Goal: Task Accomplishment & Management: Manage account settings

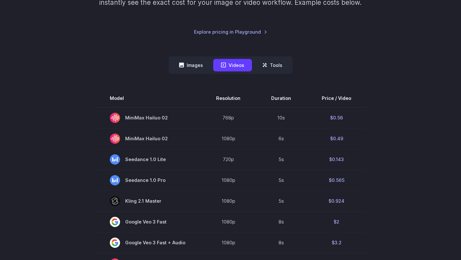
scroll to position [128, 0]
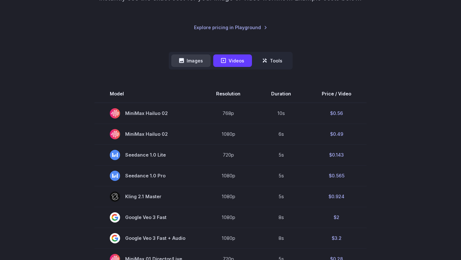
click at [194, 60] on button "Images" at bounding box center [190, 60] width 39 height 12
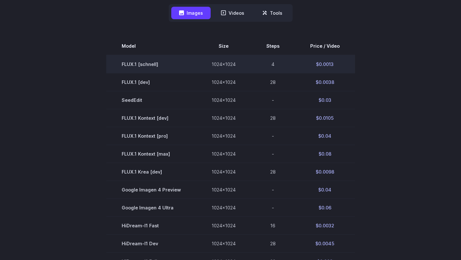
scroll to position [177, 0]
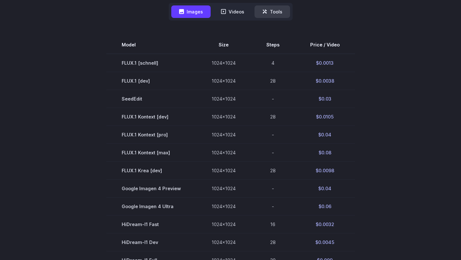
click at [274, 11] on button "Tools" at bounding box center [273, 11] width 36 height 12
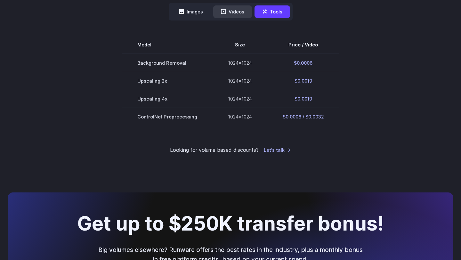
click at [232, 12] on button "Videos" at bounding box center [232, 11] width 39 height 12
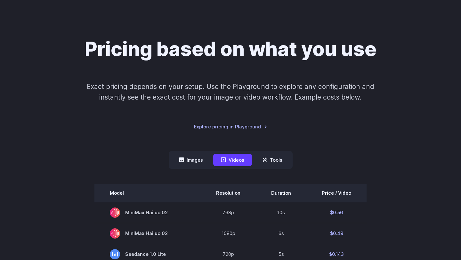
scroll to position [42, 0]
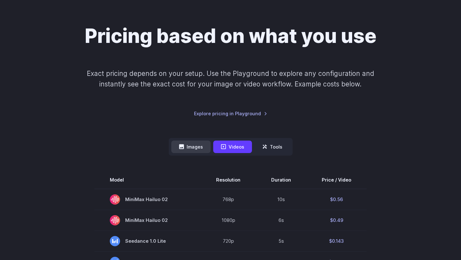
click at [192, 147] on button "Images" at bounding box center [190, 147] width 39 height 12
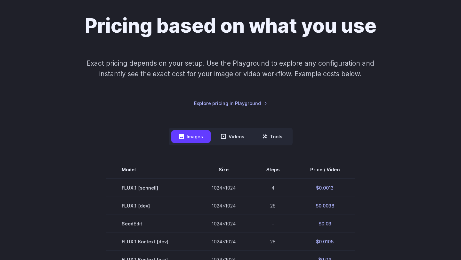
scroll to position [56, 0]
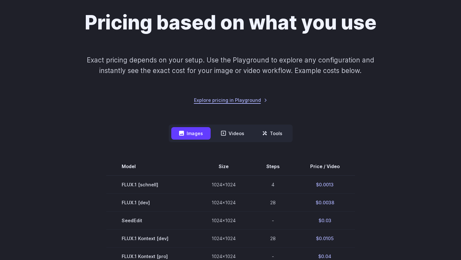
click at [257, 97] on link "Explore pricing in Playground" at bounding box center [230, 99] width 73 height 7
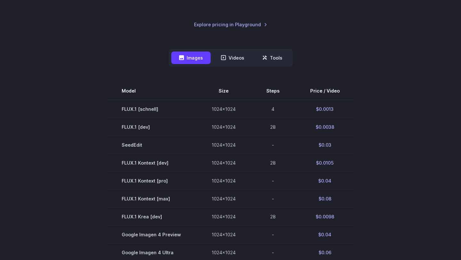
scroll to position [138, 0]
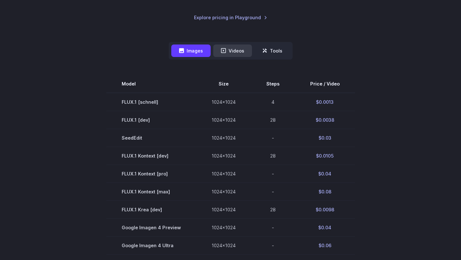
click at [240, 49] on button "Videos" at bounding box center [232, 51] width 39 height 12
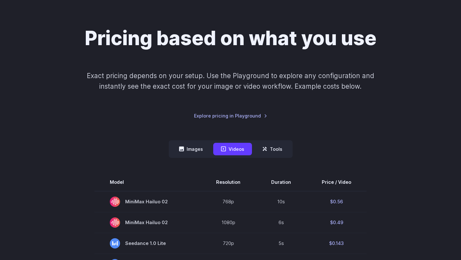
scroll to position [0, 0]
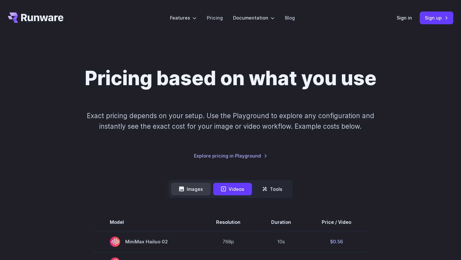
click at [192, 192] on button "Images" at bounding box center [190, 189] width 39 height 12
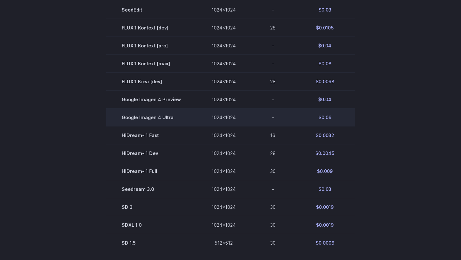
scroll to position [261, 0]
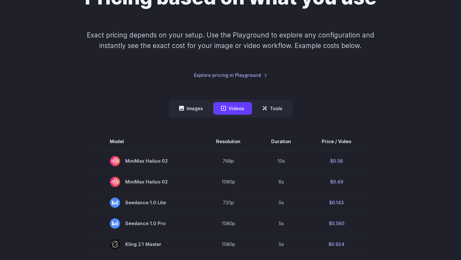
scroll to position [82, 0]
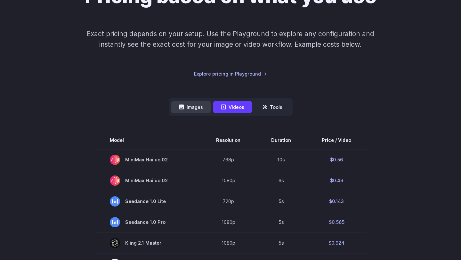
click at [188, 107] on button "Images" at bounding box center [190, 107] width 39 height 12
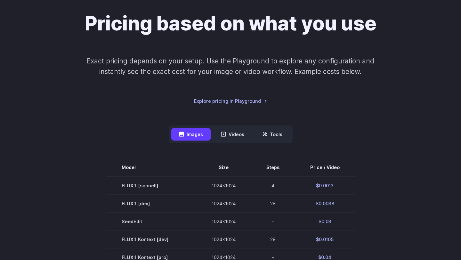
scroll to position [0, 0]
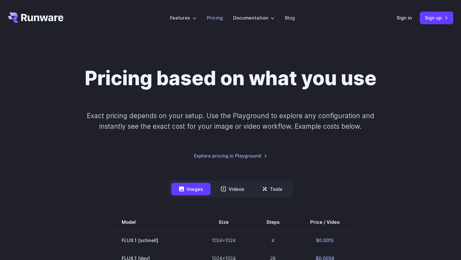
click at [220, 18] on link "Pricing" at bounding box center [215, 17] width 16 height 7
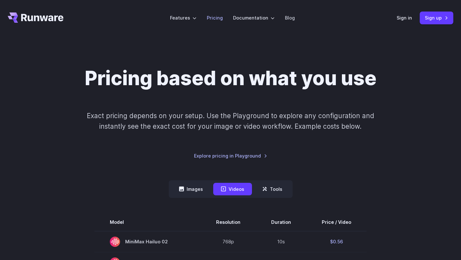
click at [217, 17] on link "Pricing" at bounding box center [215, 17] width 16 height 7
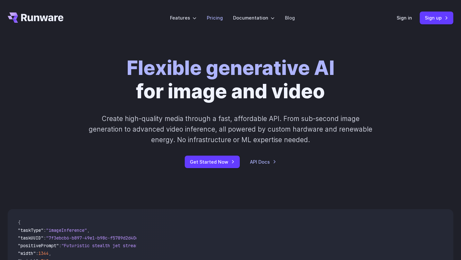
click at [218, 20] on link "Pricing" at bounding box center [215, 17] width 16 height 7
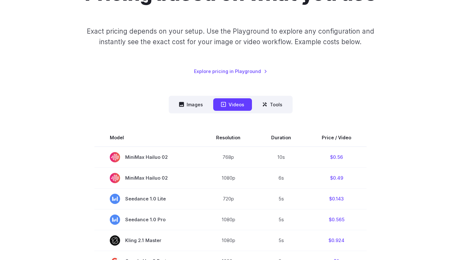
scroll to position [91, 0]
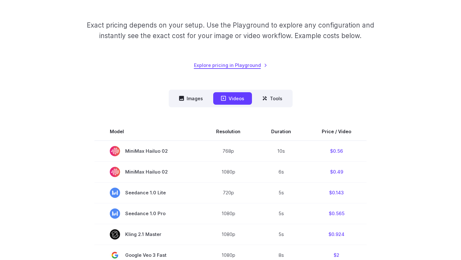
click at [239, 66] on link "Explore pricing in Playground" at bounding box center [230, 64] width 73 height 7
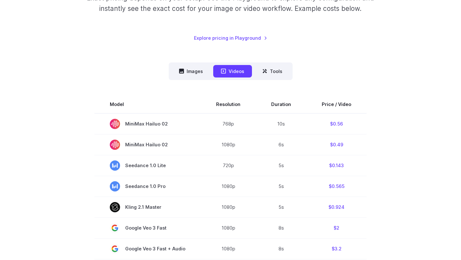
scroll to position [119, 0]
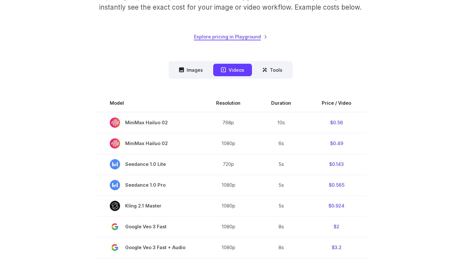
click at [228, 37] on link "Explore pricing in Playground" at bounding box center [230, 36] width 73 height 7
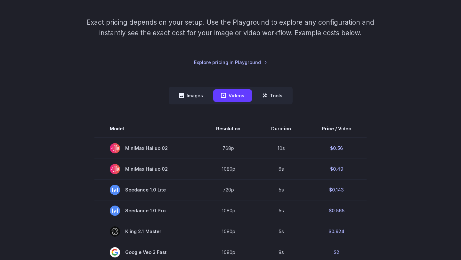
scroll to position [95, 0]
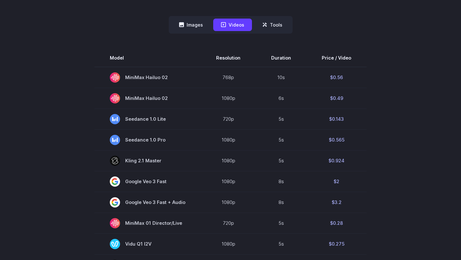
scroll to position [164, 0]
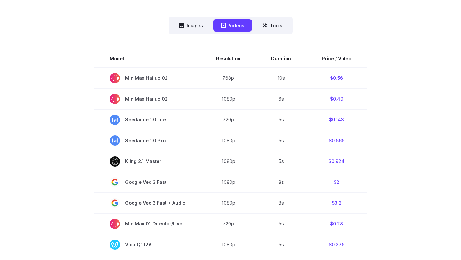
click at [120, 43] on div "Model Size Steps Price / Video FLUX.1 [schnell] 1024x1024 4 $0.0013 FLUX.1 [dev…" at bounding box center [231, 259] width 446 height 450
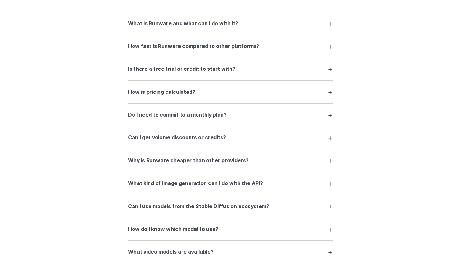
scroll to position [918, 0]
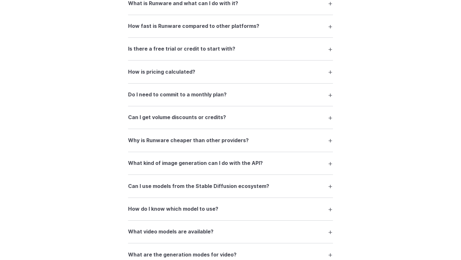
click at [167, 166] on h3 "What kind of image generation can I do with the API?" at bounding box center [195, 163] width 135 height 8
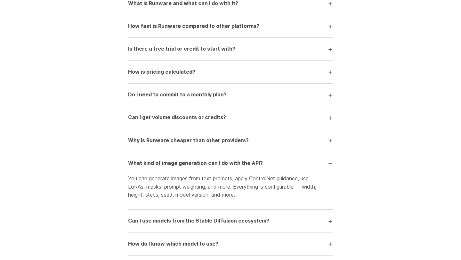
click at [167, 166] on h3 "What kind of image generation can I do with the API?" at bounding box center [195, 163] width 135 height 8
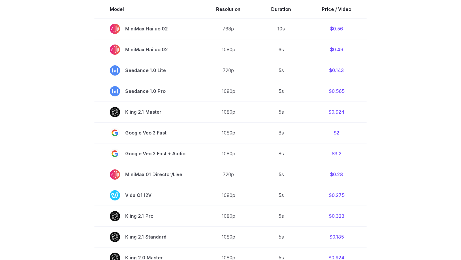
scroll to position [0, 0]
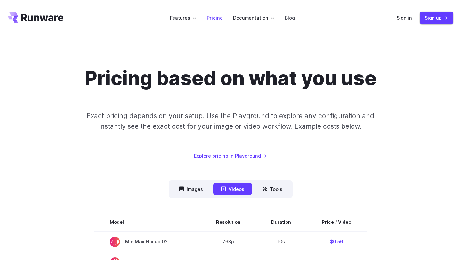
click at [223, 19] on link "Pricing" at bounding box center [215, 17] width 16 height 7
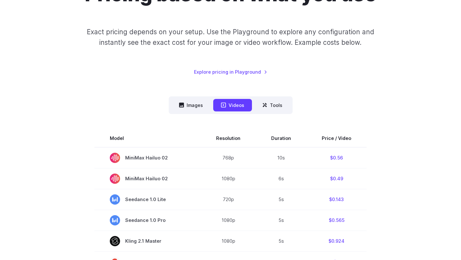
scroll to position [82, 0]
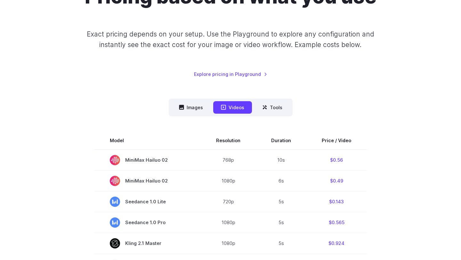
click at [242, 74] on link "Explore pricing in Playground" at bounding box center [230, 73] width 73 height 7
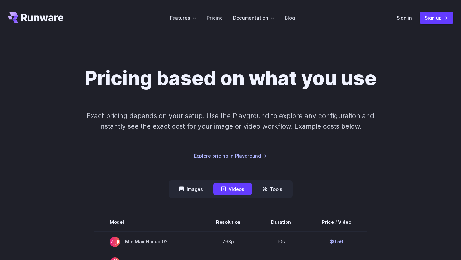
click at [44, 13] on icon "Go to /" at bounding box center [36, 17] width 56 height 10
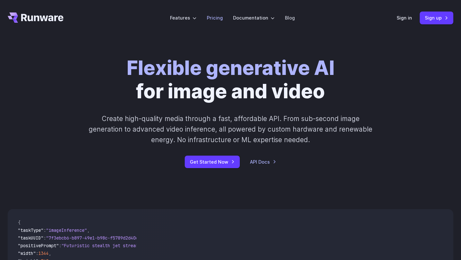
click at [210, 19] on link "Pricing" at bounding box center [215, 17] width 16 height 7
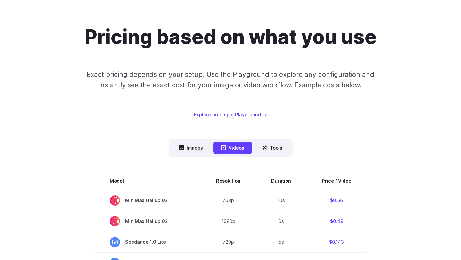
scroll to position [43, 0]
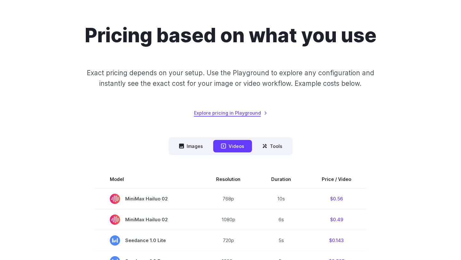
click at [226, 115] on link "Explore pricing in Playground" at bounding box center [230, 112] width 73 height 7
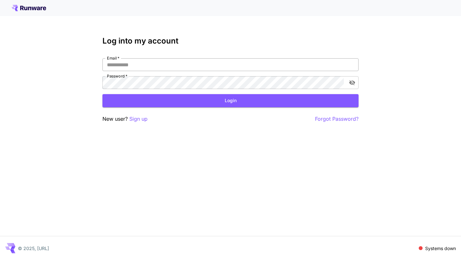
click at [172, 68] on input "Email   *" at bounding box center [230, 64] width 256 height 13
click at [196, 149] on div "Log into my account Email   * Email   * Password   * Password   * Login New use…" at bounding box center [230, 130] width 461 height 260
click at [78, 54] on div "Log into my account Email   * Email   * Password   * Password   * Login New use…" at bounding box center [230, 130] width 461 height 260
click at [151, 70] on input "Email   *" at bounding box center [230, 64] width 256 height 13
click at [79, 67] on div "Log into my account Email   * Email   * Password   * Password   * Login New use…" at bounding box center [230, 130] width 461 height 260
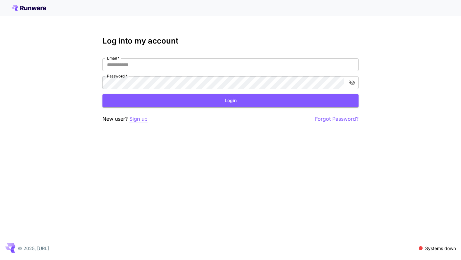
click at [137, 119] on p "Sign up" at bounding box center [138, 119] width 18 height 8
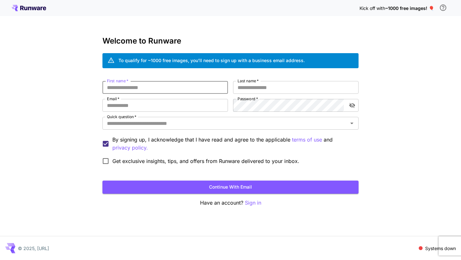
click at [178, 87] on input "First name   *" at bounding box center [165, 87] width 126 height 13
type input "******"
click at [267, 90] on input "Last name   *" at bounding box center [296, 87] width 126 height 13
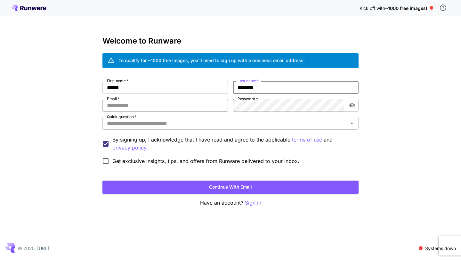
type input "********"
click at [200, 103] on input "Email   *" at bounding box center [165, 105] width 126 height 13
drag, startPoint x: 160, startPoint y: 106, endPoint x: 128, endPoint y: 108, distance: 31.4
click at [128, 108] on input "**********" at bounding box center [165, 105] width 126 height 13
type input "*"
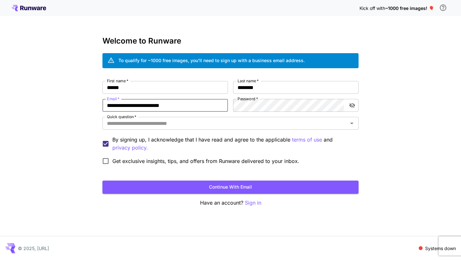
type input "**********"
click at [265, 125] on input "Quick question   *" at bounding box center [225, 123] width 242 height 9
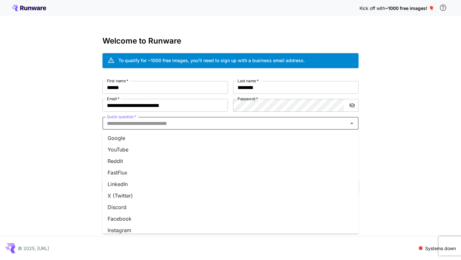
click at [195, 138] on li "Google" at bounding box center [230, 138] width 256 height 12
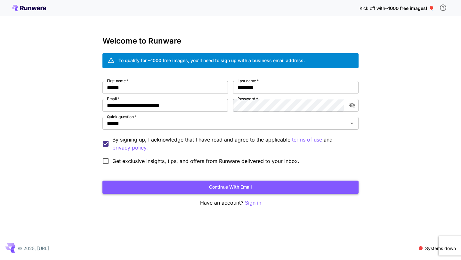
click at [171, 189] on button "Continue with email" at bounding box center [230, 187] width 256 height 13
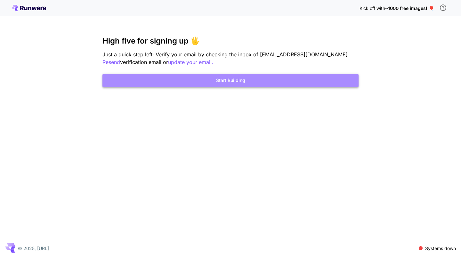
click at [261, 78] on button "Start Building" at bounding box center [230, 80] width 256 height 13
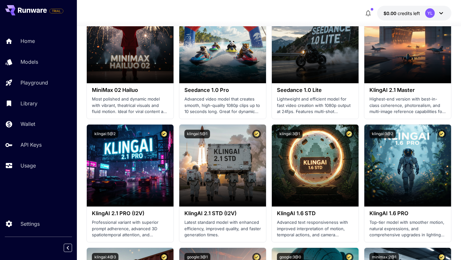
scroll to position [244, 0]
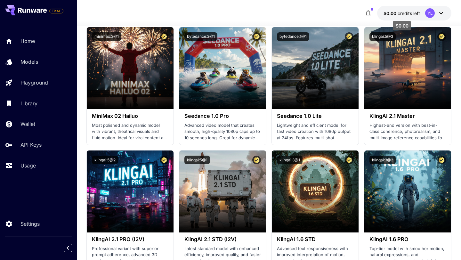
click at [405, 14] on span "credits left" at bounding box center [409, 13] width 22 height 5
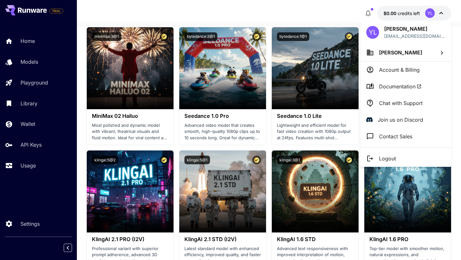
click at [438, 11] on div at bounding box center [230, 130] width 461 height 260
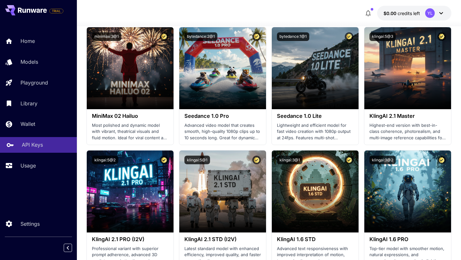
click at [34, 145] on p "API Keys" at bounding box center [32, 145] width 21 height 8
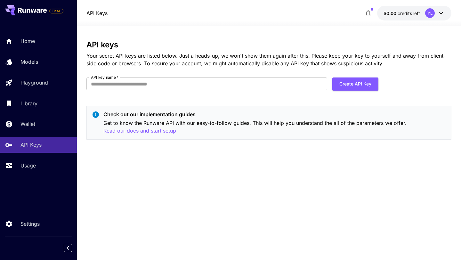
click at [38, 158] on div "Home Models Playground Library Wallet API Keys Usage" at bounding box center [38, 103] width 77 height 140
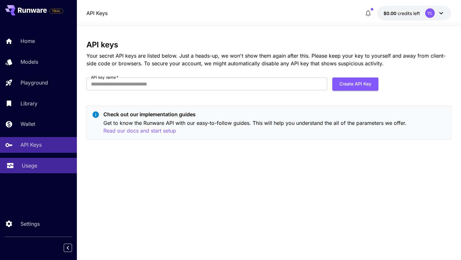
click at [33, 165] on p "Usage" at bounding box center [29, 166] width 15 height 8
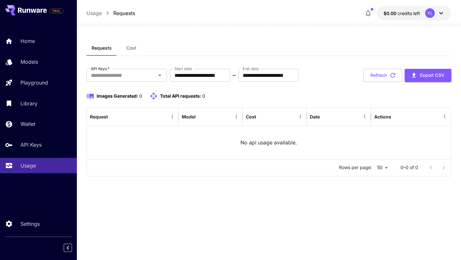
click at [44, 116] on div "Home Models Playground Library Wallet API Keys Usage" at bounding box center [38, 103] width 77 height 140
click at [44, 124] on div "Wallet" at bounding box center [47, 124] width 50 height 8
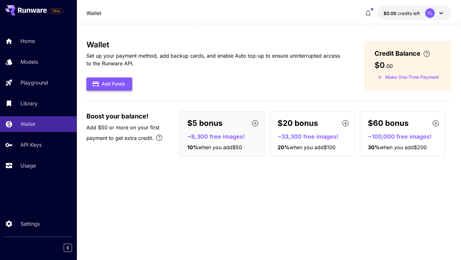
click at [109, 86] on button "Add Funds" at bounding box center [109, 84] width 46 height 13
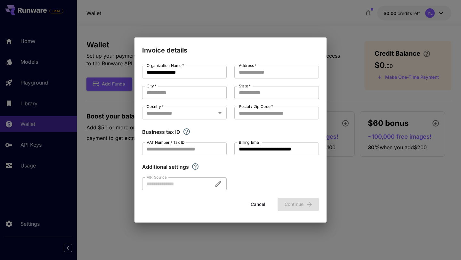
click at [240, 31] on div "**********" at bounding box center [230, 130] width 461 height 260
click at [255, 207] on button "Cancel" at bounding box center [258, 204] width 29 height 13
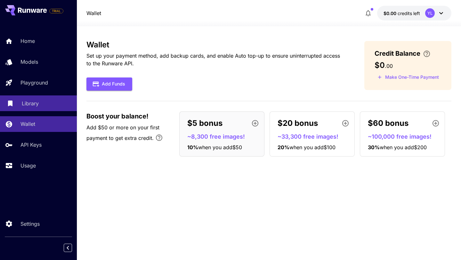
click at [50, 105] on div "Library" at bounding box center [47, 104] width 50 height 8
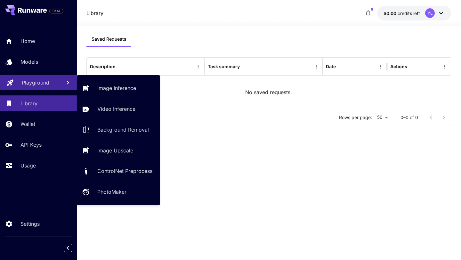
click at [46, 85] on p "Playground" at bounding box center [36, 83] width 28 height 8
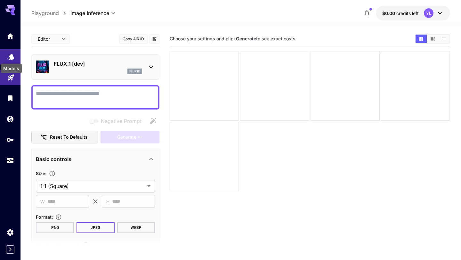
click at [8, 55] on icon "Models" at bounding box center [11, 55] width 8 height 8
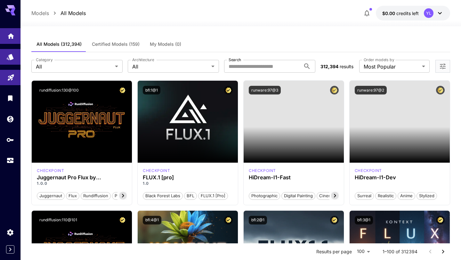
click at [13, 41] on link at bounding box center [10, 36] width 20 height 16
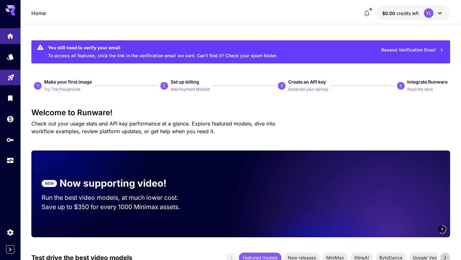
click at [10, 16] on div at bounding box center [10, 93] width 20 height 156
click at [12, 13] on icon at bounding box center [12, 14] width 5 height 4
click at [7, 56] on icon "Models" at bounding box center [11, 55] width 8 height 8
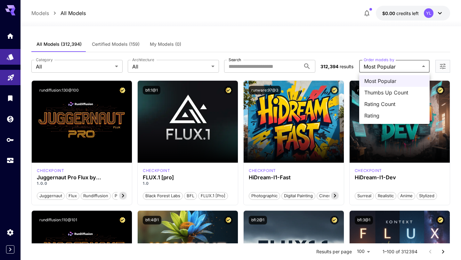
click at [419, 66] on div at bounding box center [230, 130] width 461 height 260
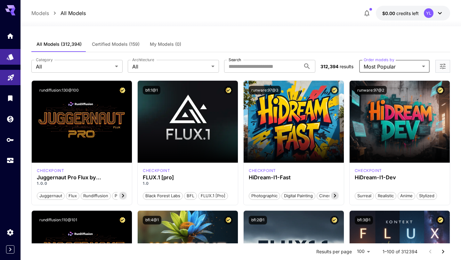
click at [297, 42] on div "All Models (312,394) Certified Models (159) My Models (0)" at bounding box center [240, 45] width 419 height 16
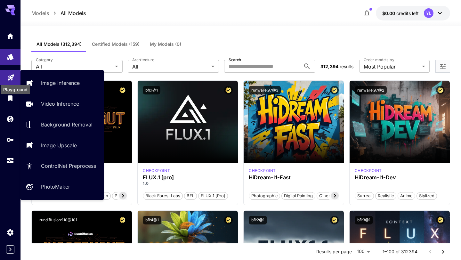
click at [14, 78] on icon "Playground" at bounding box center [11, 76] width 8 height 8
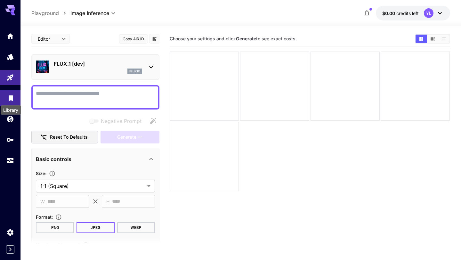
click at [13, 100] on icon "Library" at bounding box center [11, 97] width 8 height 8
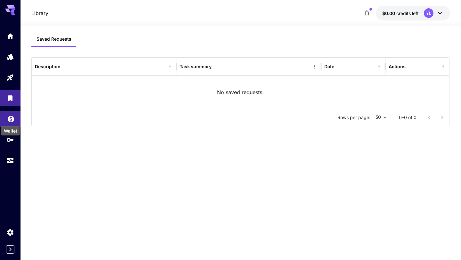
click at [12, 126] on div "Wallet" at bounding box center [11, 129] width 20 height 14
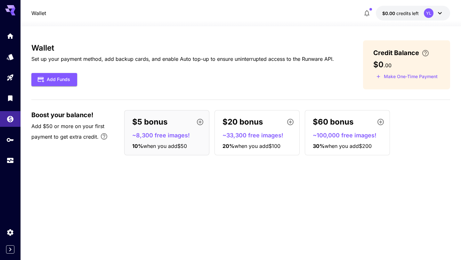
click at [440, 12] on icon at bounding box center [440, 13] width 8 height 8
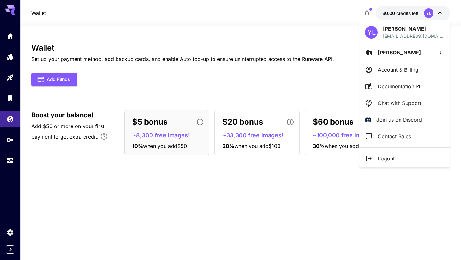
click at [7, 101] on div at bounding box center [230, 130] width 461 height 260
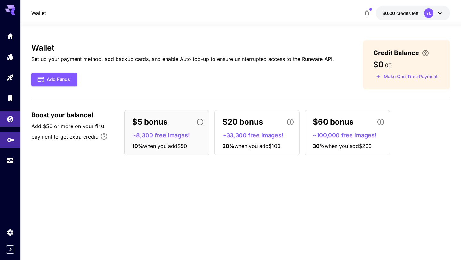
click at [17, 142] on link at bounding box center [10, 140] width 20 height 16
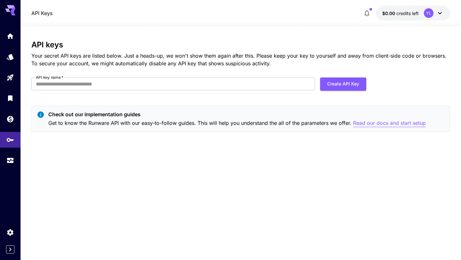
click at [372, 125] on p "Read our docs and start setup" at bounding box center [389, 123] width 73 height 8
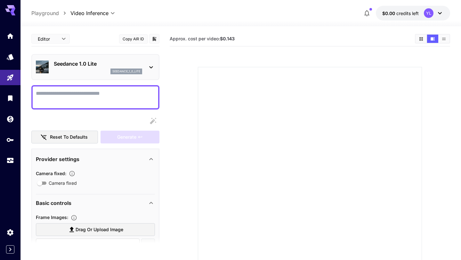
click at [187, 70] on section at bounding box center [310, 172] width 277 height 240
click at [230, 40] on b "$0.143" at bounding box center [227, 38] width 15 height 5
click at [420, 39] on icon "Show videos in grid view" at bounding box center [421, 39] width 4 height 4
click at [294, 42] on div "Approx. cost per video: $0.143" at bounding box center [310, 39] width 280 height 10
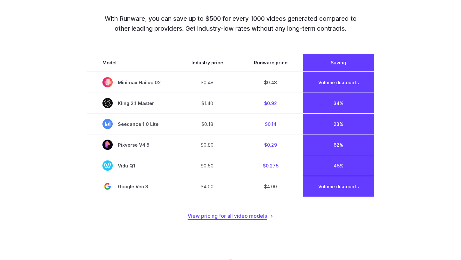
scroll to position [464, 0]
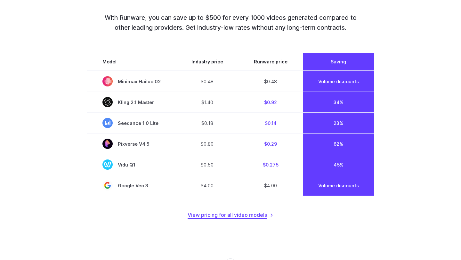
click at [215, 217] on link "View pricing for all video models" at bounding box center [231, 215] width 86 height 8
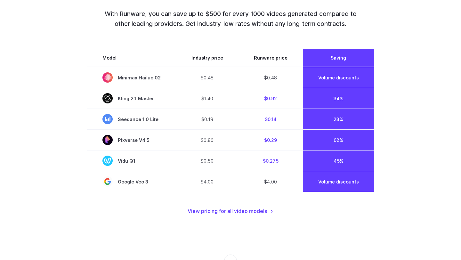
scroll to position [469, 0]
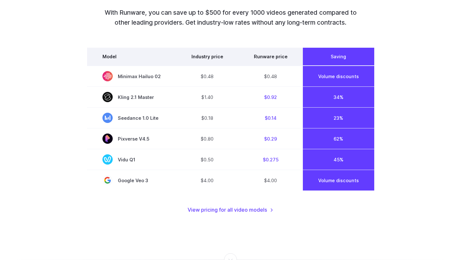
click at [206, 58] on th "Industry price" at bounding box center [207, 57] width 62 height 18
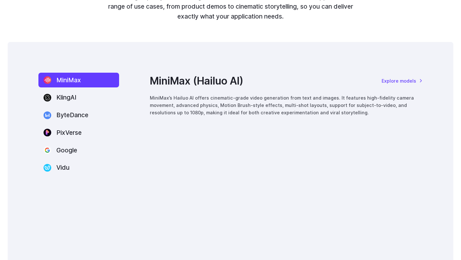
scroll to position [836, 0]
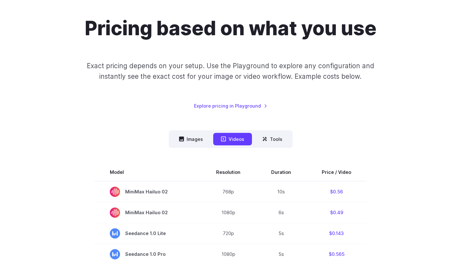
scroll to position [50, 0]
click at [188, 143] on button "Images" at bounding box center [190, 139] width 39 height 12
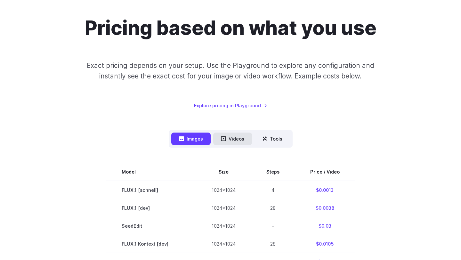
click at [228, 142] on button "Videos" at bounding box center [232, 139] width 39 height 12
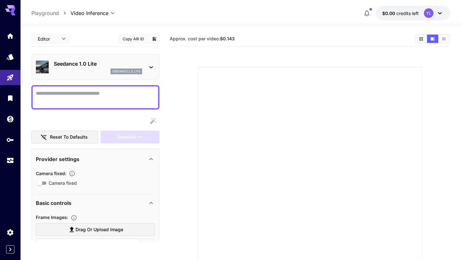
click at [227, 38] on b "$0.143" at bounding box center [227, 38] width 15 height 5
click at [66, 40] on body "**********" at bounding box center [230, 155] width 461 height 311
click at [66, 40] on div at bounding box center [230, 130] width 461 height 260
click at [441, 12] on icon at bounding box center [440, 13] width 8 height 8
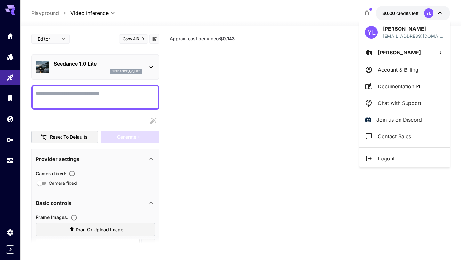
click at [400, 22] on div "YL Yernur Latipbay [EMAIL_ADDRESS][DOMAIN_NAME]" at bounding box center [404, 31] width 91 height 23
click at [403, 16] on div at bounding box center [230, 130] width 461 height 260
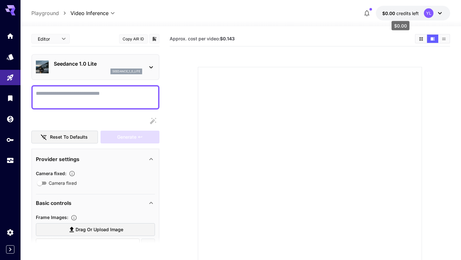
click at [404, 14] on span "credits left" at bounding box center [408, 13] width 22 height 5
